Goal: Book appointment/travel/reservation

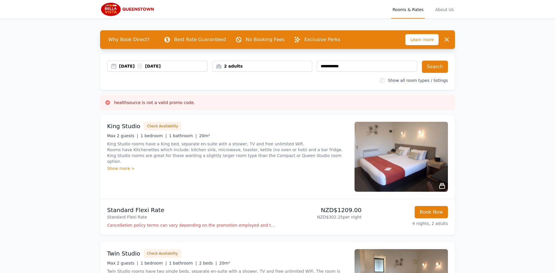
click at [251, 67] on div "2 adults" at bounding box center [262, 66] width 100 height 6
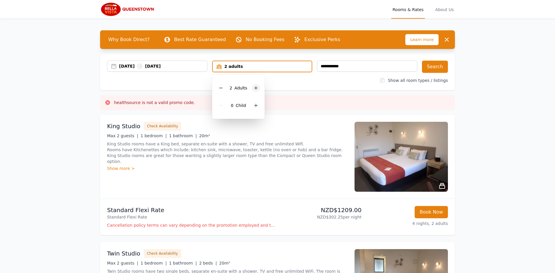
click at [255, 88] on icon at bounding box center [256, 88] width 3 height 3
click at [256, 107] on icon at bounding box center [256, 105] width 5 height 5
click at [436, 69] on button "Search" at bounding box center [435, 67] width 26 height 12
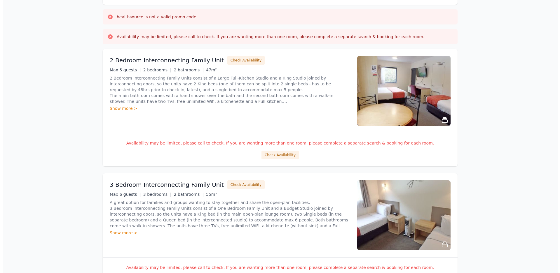
scroll to position [82, 0]
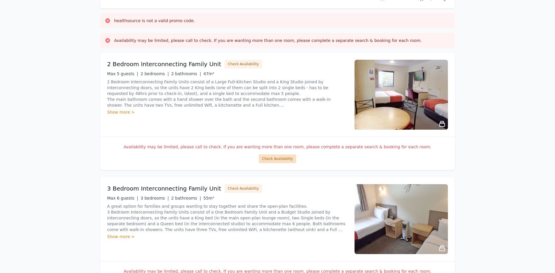
click at [282, 158] on button "Check Availability" at bounding box center [277, 159] width 37 height 9
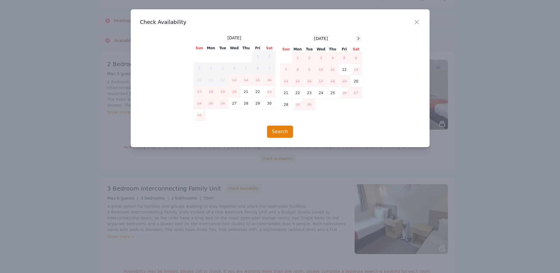
click at [360, 38] on icon at bounding box center [358, 38] width 5 height 5
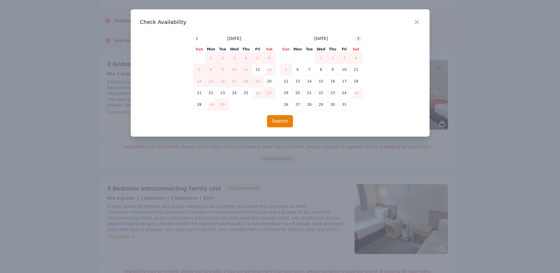
click at [360, 38] on icon at bounding box center [358, 38] width 5 height 5
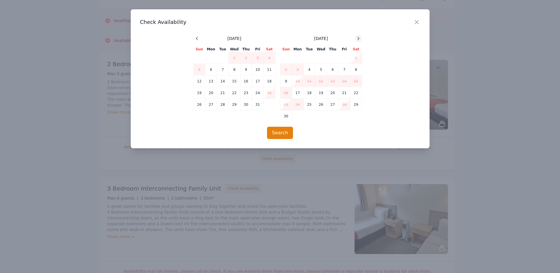
click at [360, 38] on icon at bounding box center [358, 38] width 5 height 5
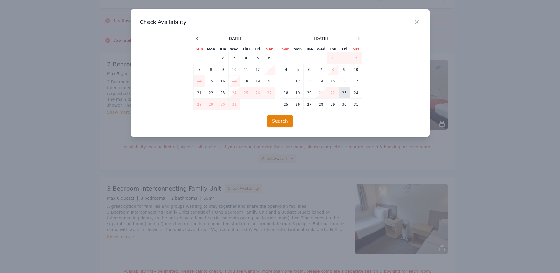
click at [344, 91] on td "23" at bounding box center [345, 93] width 12 height 12
click at [297, 104] on td "26" at bounding box center [298, 105] width 12 height 12
click at [284, 124] on button "Search" at bounding box center [280, 121] width 26 height 12
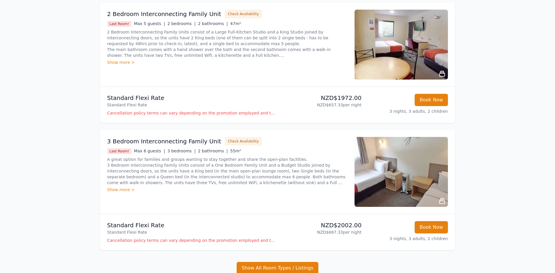
scroll to position [112, 0]
